Goal: Task Accomplishment & Management: Use online tool/utility

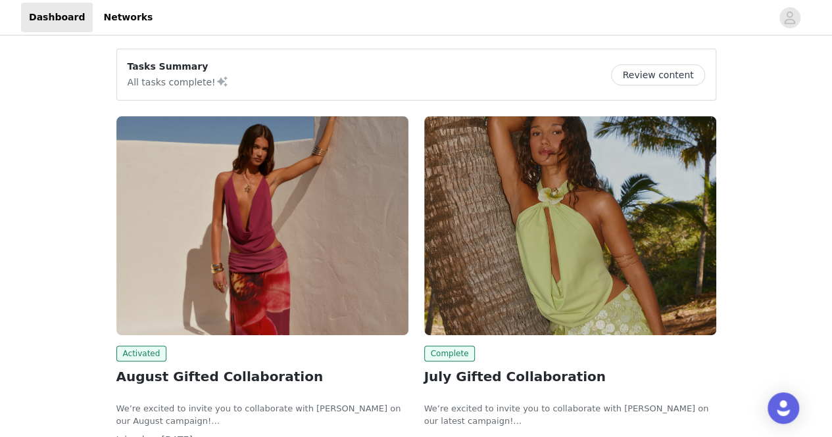
click at [653, 68] on button "Review content" at bounding box center [657, 74] width 93 height 21
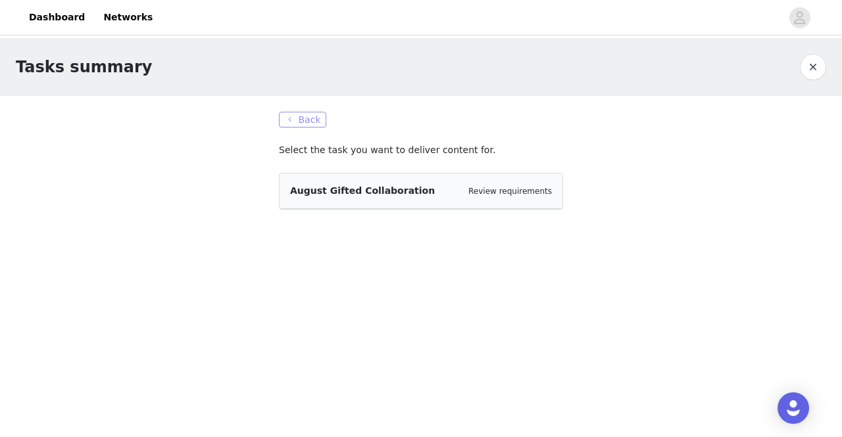
click at [304, 119] on button "Back" at bounding box center [302, 120] width 47 height 16
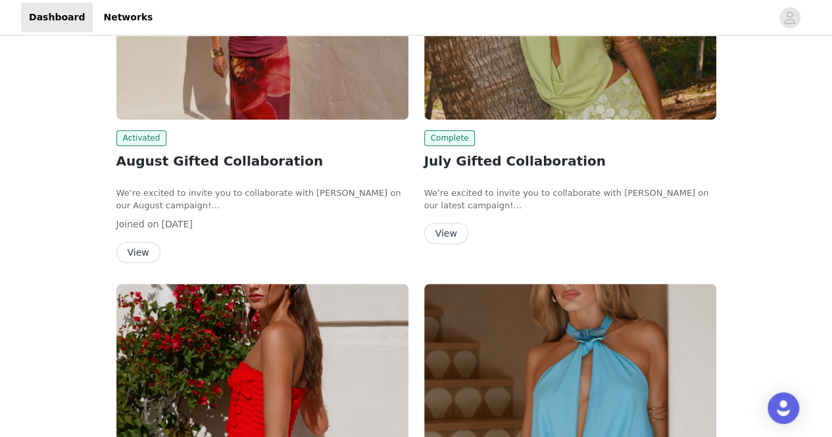
scroll to position [329, 0]
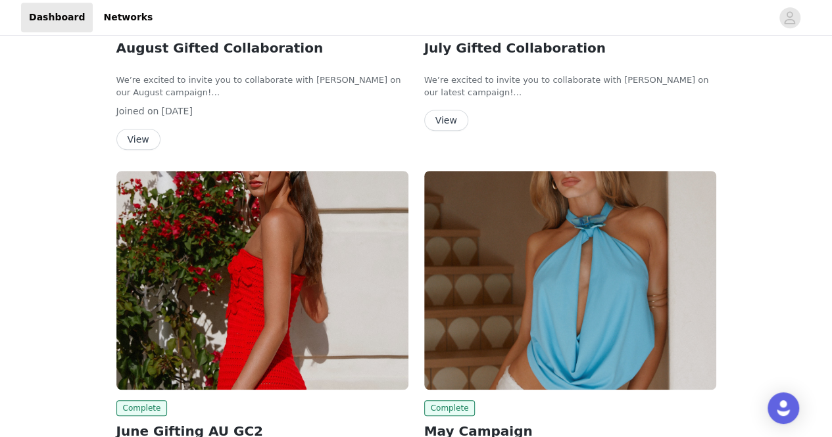
click at [131, 133] on button "View" at bounding box center [138, 139] width 44 height 21
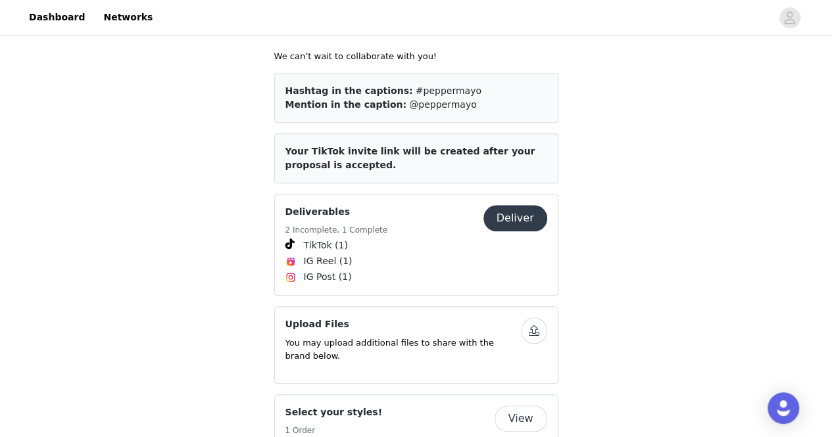
scroll to position [477, 0]
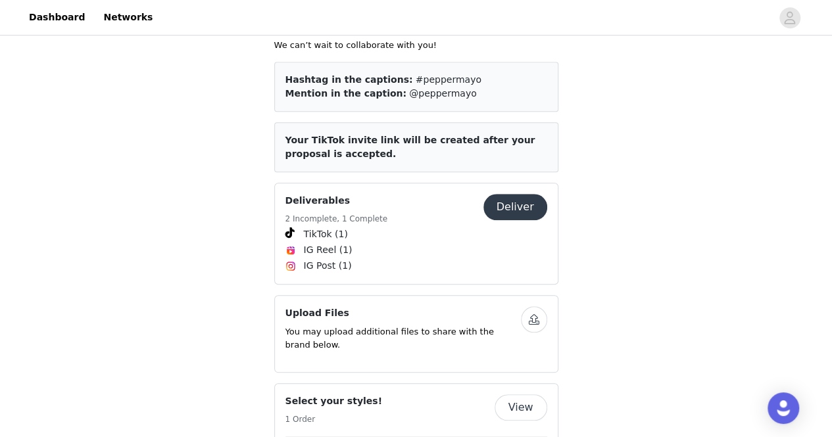
click at [512, 200] on button "Deliver" at bounding box center [515, 207] width 64 height 26
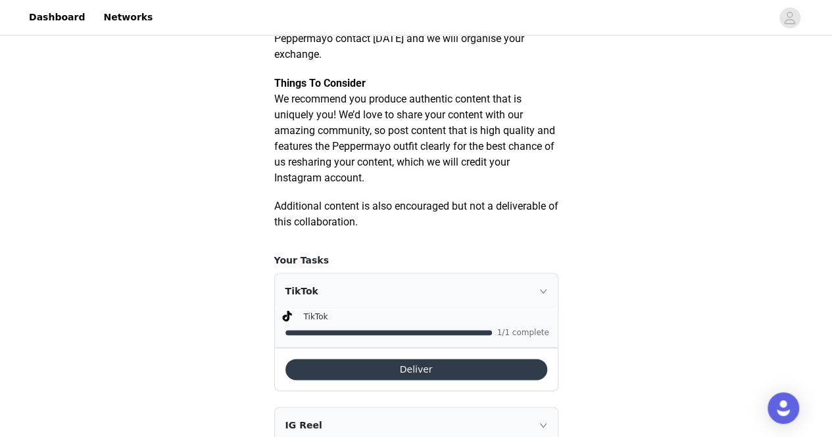
scroll to position [855, 0]
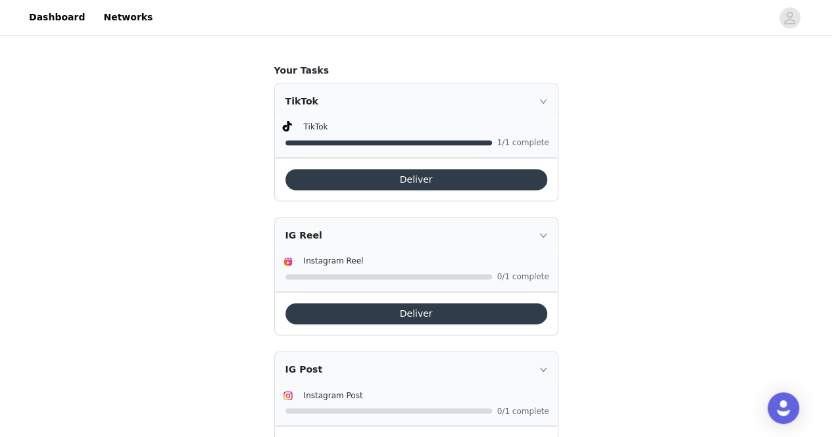
click at [542, 239] on icon "icon: right" at bounding box center [543, 235] width 8 height 8
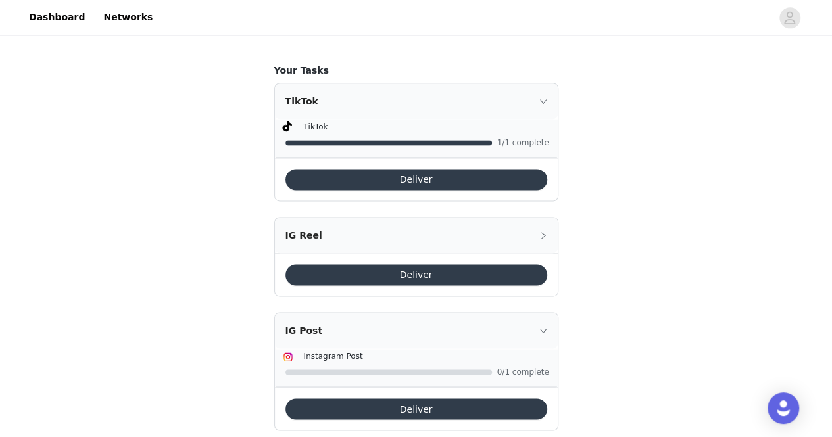
click at [543, 337] on div "IG Post" at bounding box center [416, 331] width 283 height 36
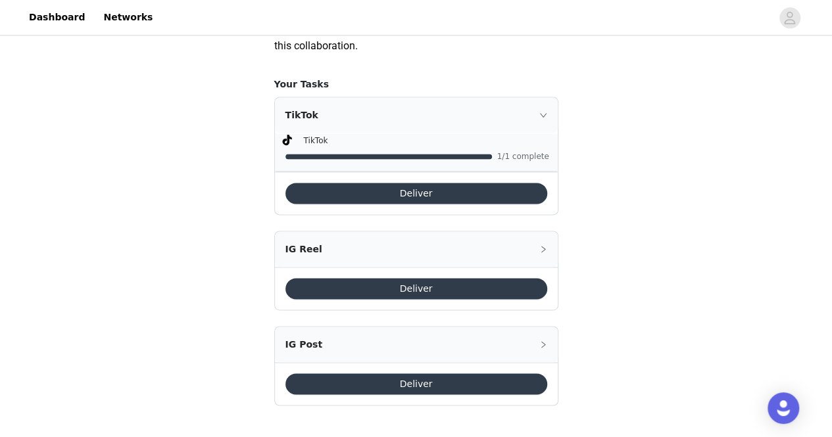
scroll to position [852, 0]
click at [470, 285] on button "Deliver" at bounding box center [416, 288] width 262 height 21
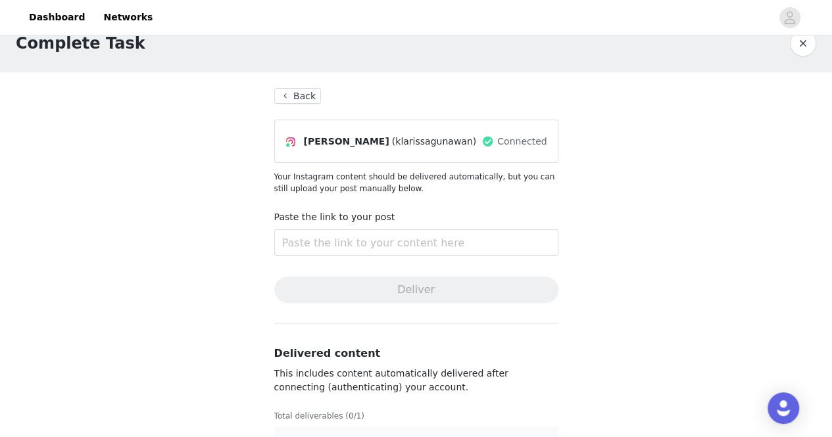
scroll to position [62, 0]
